Goal: Task Accomplishment & Management: Use online tool/utility

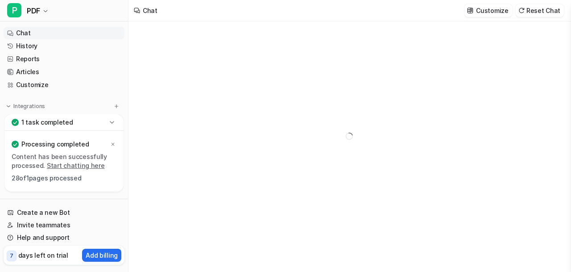
type textarea "**********"
click at [111, 123] on icon at bounding box center [112, 122] width 9 height 9
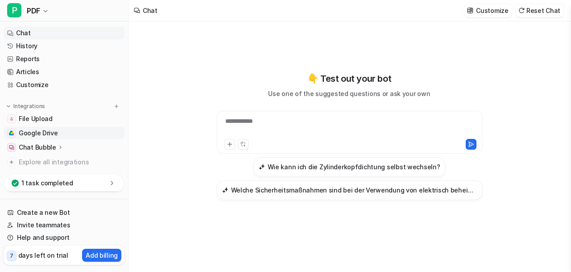
click at [66, 133] on link "Google Drive" at bounding box center [64, 133] width 121 height 12
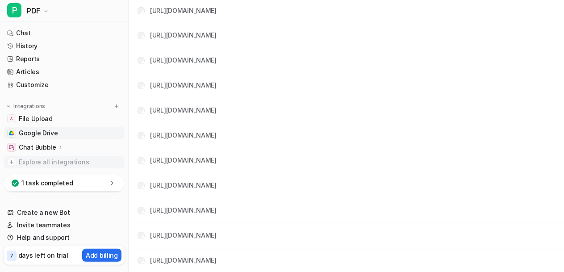
scroll to position [813, 0]
drag, startPoint x: 67, startPoint y: 131, endPoint x: 76, endPoint y: 156, distance: 26.5
click at [76, 156] on span "Explore all integrations" at bounding box center [70, 162] width 102 height 14
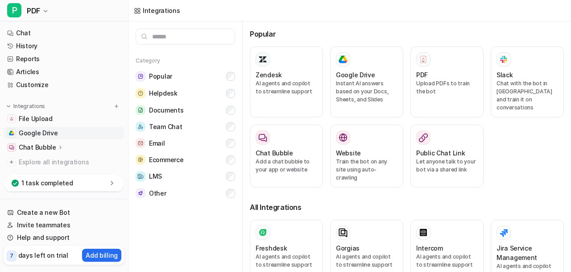
click at [41, 133] on span "Google Drive" at bounding box center [38, 133] width 39 height 9
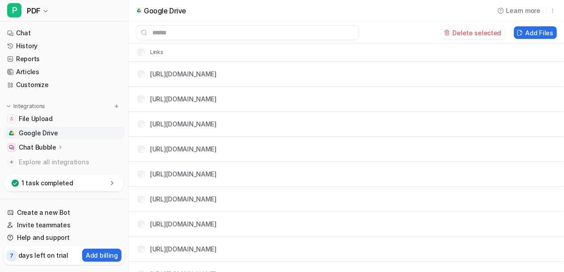
drag, startPoint x: 484, startPoint y: 35, endPoint x: 314, endPoint y: 42, distance: 170.2
click at [484, 35] on button "Delete selected" at bounding box center [473, 32] width 64 height 12
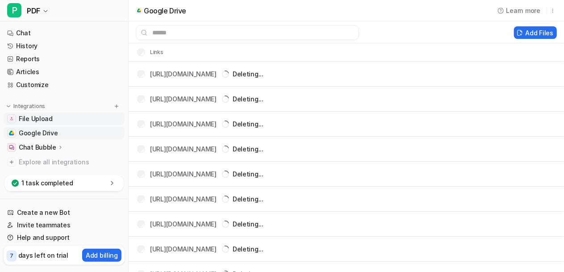
click at [40, 118] on span "File Upload" at bounding box center [36, 118] width 34 height 9
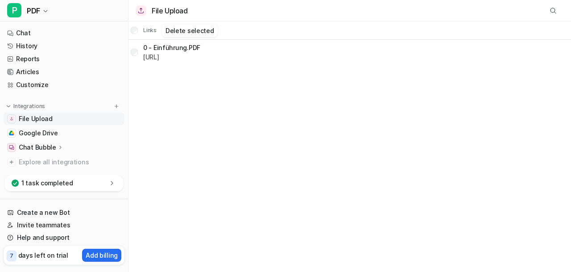
drag, startPoint x: 201, startPoint y: 28, endPoint x: 305, endPoint y: 61, distance: 109.0
click at [201, 28] on button "Delete selected" at bounding box center [190, 30] width 56 height 13
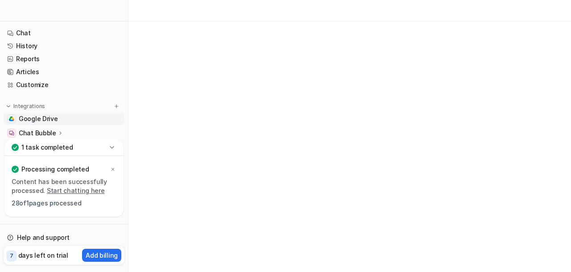
click at [38, 118] on span "Google Drive" at bounding box center [38, 118] width 39 height 9
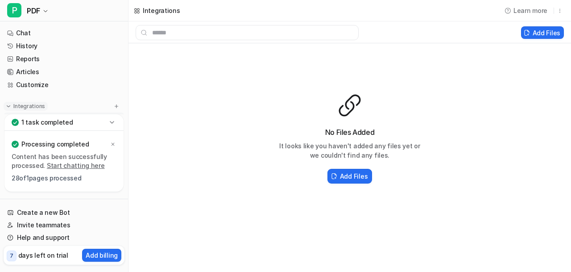
click at [9, 107] on img at bounding box center [8, 106] width 6 height 6
click at [45, 14] on button "P PDF" at bounding box center [64, 10] width 128 height 21
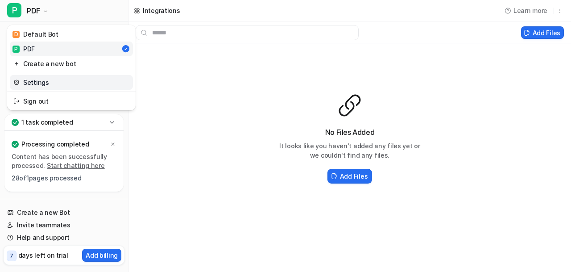
click at [62, 86] on link "Settings" at bounding box center [71, 82] width 123 height 15
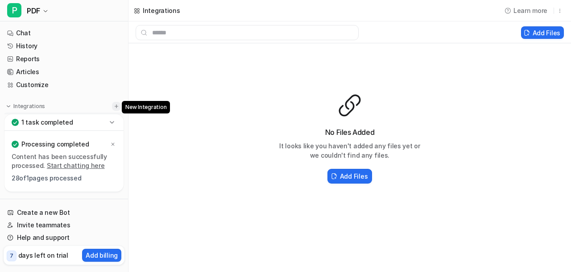
click at [113, 105] on img at bounding box center [116, 106] width 6 height 6
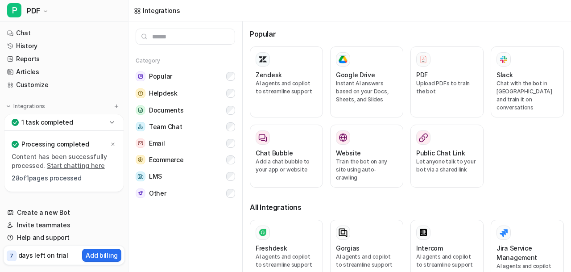
click at [116, 119] on icon at bounding box center [112, 122] width 9 height 9
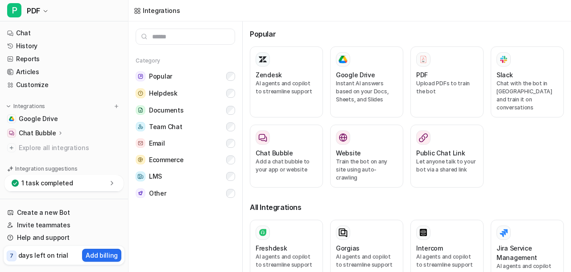
click at [116, 119] on link "Google Drive" at bounding box center [64, 118] width 121 height 12
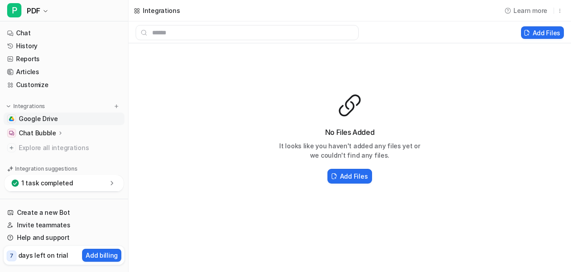
click at [90, 183] on div "1 task completed" at bounding box center [63, 183] width 119 height 17
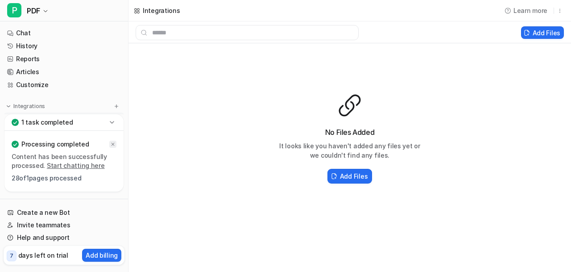
click at [111, 146] on icon at bounding box center [112, 143] width 5 height 5
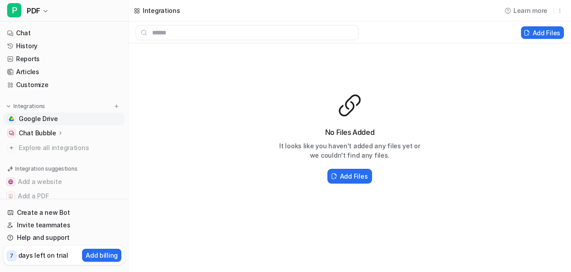
click at [46, 117] on span "Google Drive" at bounding box center [38, 118] width 39 height 9
click at [58, 132] on icon at bounding box center [60, 132] width 6 height 7
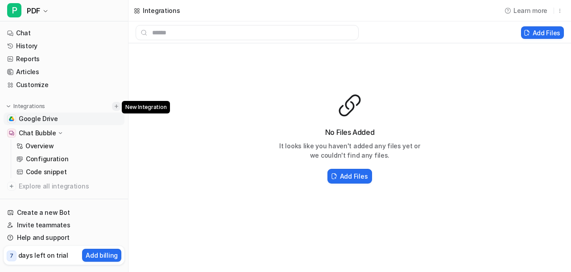
click at [113, 106] on img at bounding box center [116, 106] width 6 height 6
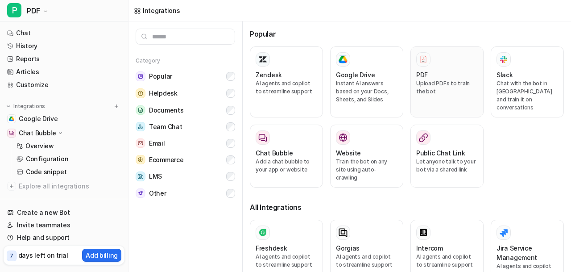
click at [421, 66] on div "PDF Upload PDFs to train the bot" at bounding box center [447, 81] width 62 height 59
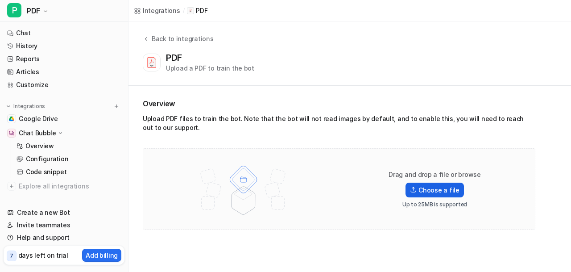
click at [430, 191] on label "Choose a file" at bounding box center [435, 190] width 58 height 15
click at [0, 0] on input "Choose a file" at bounding box center [0, 0] width 0 height 0
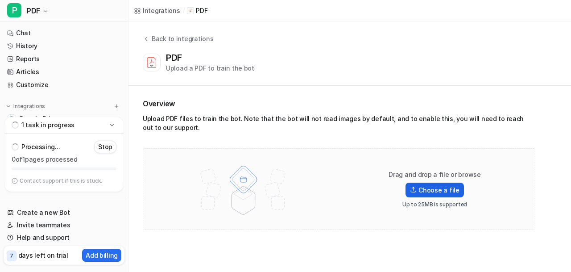
click at [425, 189] on label "Choose a file" at bounding box center [435, 190] width 58 height 15
click at [0, 0] on input "Choose a file" at bounding box center [0, 0] width 0 height 0
click at [219, 32] on div "Back to integrations PDF Upload a PDF to train the bot" at bounding box center [350, 53] width 443 height 64
click at [425, 190] on label "Choose a file" at bounding box center [435, 190] width 58 height 15
click at [0, 0] on input "Choose a file" at bounding box center [0, 0] width 0 height 0
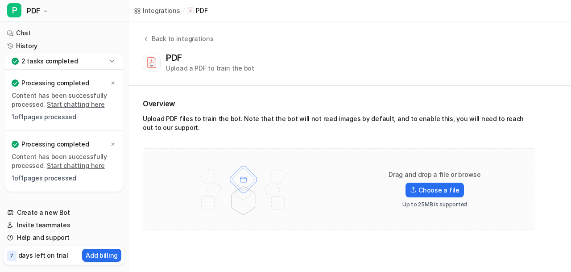
click at [110, 64] on icon at bounding box center [112, 61] width 9 height 9
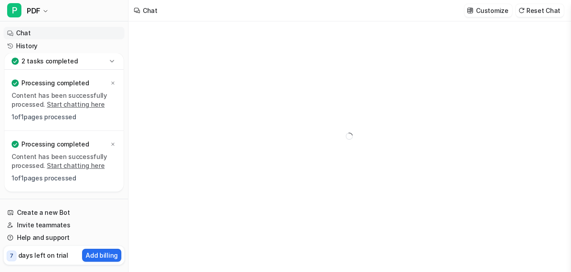
type textarea "**********"
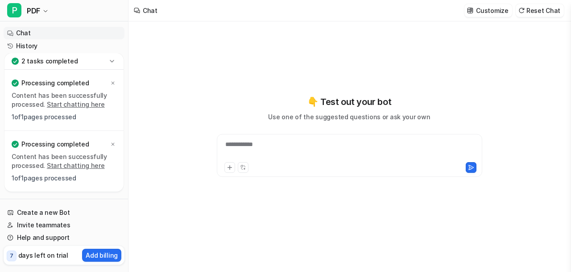
click at [110, 59] on icon at bounding box center [112, 61] width 9 height 9
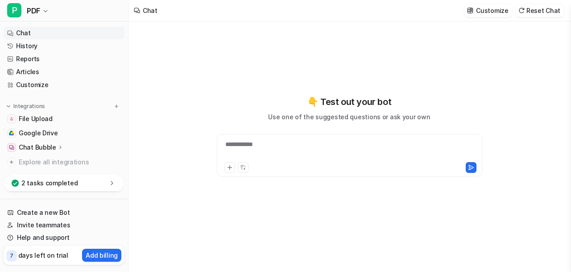
click at [112, 182] on icon at bounding box center [112, 183] width 9 height 9
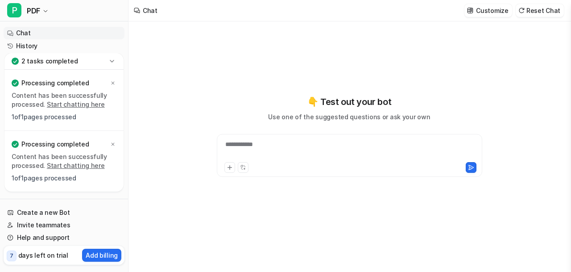
click at [85, 105] on link "Start chatting here" at bounding box center [76, 104] width 58 height 8
